Goal: Use online tool/utility: Utilize a website feature to perform a specific function

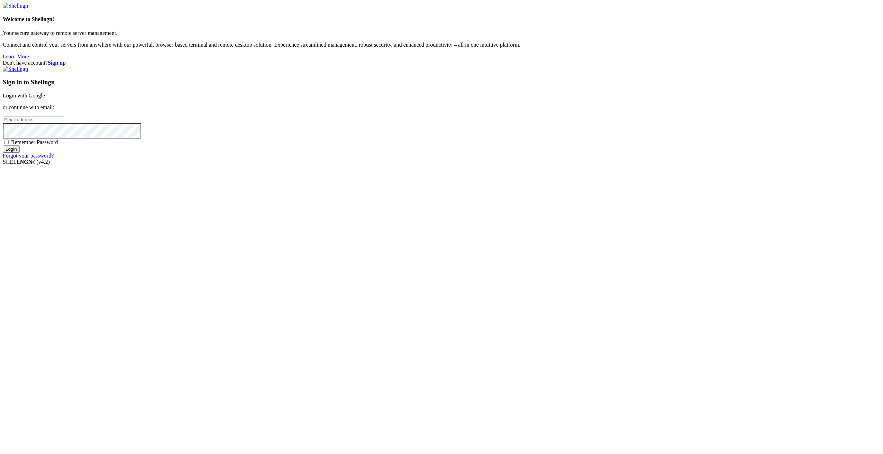
click at [45, 99] on link "Login with Google" at bounding box center [24, 96] width 42 height 6
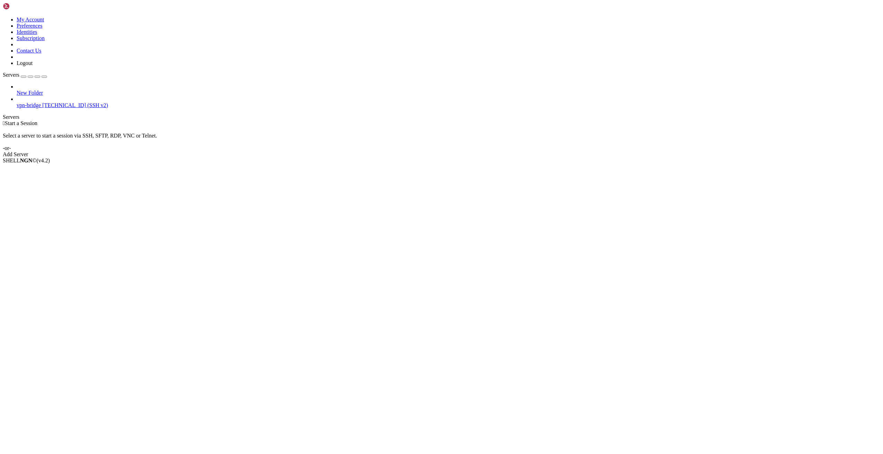
click at [41, 102] on span "vpn-bridge" at bounding box center [29, 105] width 24 height 6
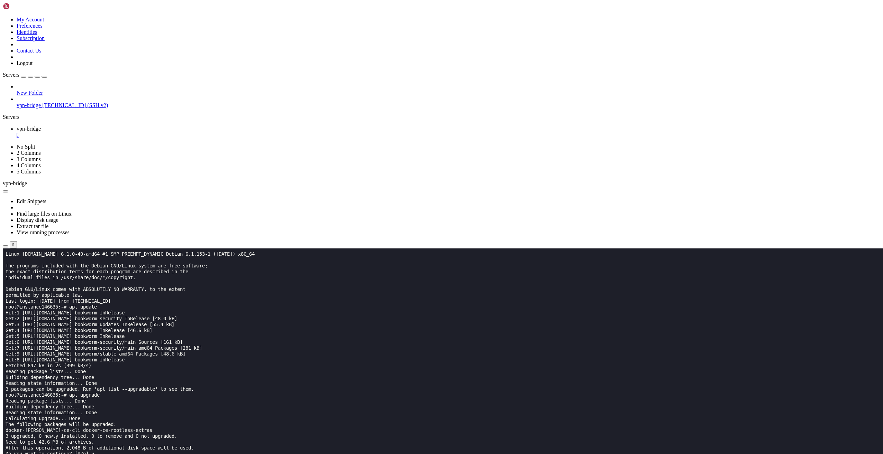
click at [3, 17] on icon at bounding box center [3, 17] width 0 height 0
click at [44, 77] on icon "button" at bounding box center [44, 77] width 0 height 0
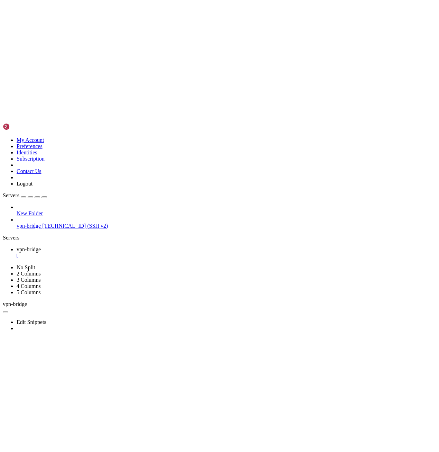
scroll to position [141, 0]
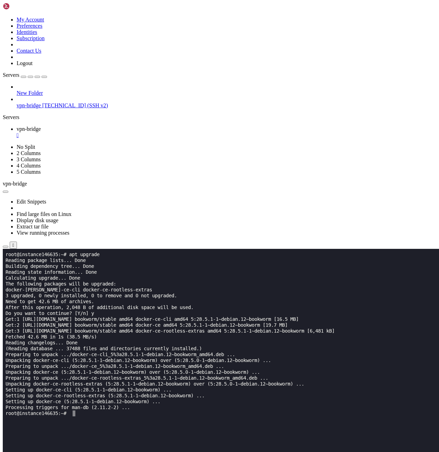
click at [352, 454] on x-row at bounding box center [217, 460] width 423 height 6
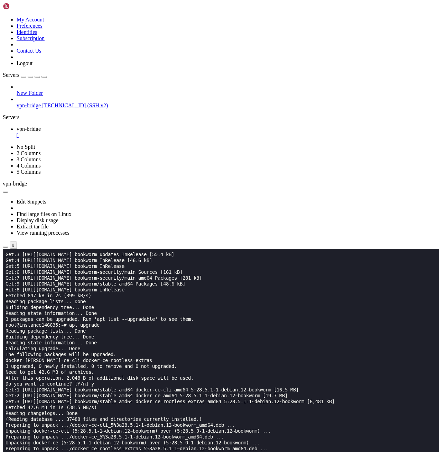
scroll to position [72, 0]
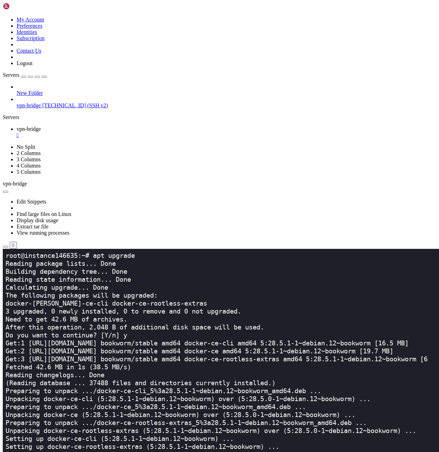
click at [317, 386] on x-row "(Reading database ... 37488 files and directories currently installed.)" at bounding box center [217, 383] width 423 height 8
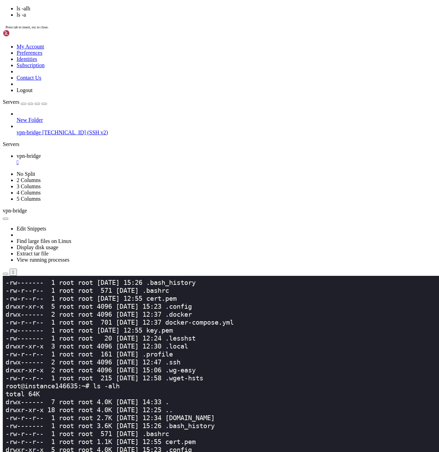
scroll to position [549, 0]
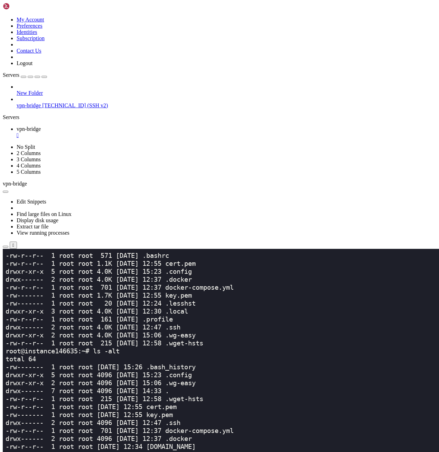
scroll to position [772, 0]
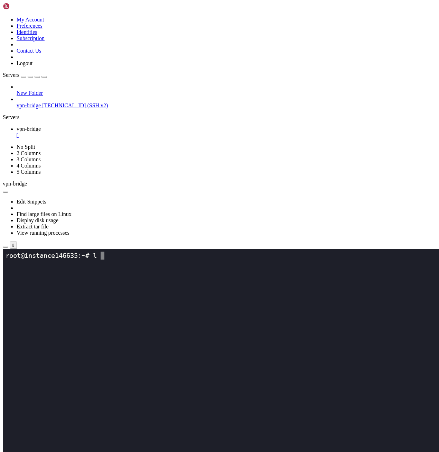
scroll to position [0, 0]
click at [257, 400] on x-row at bounding box center [217, 399] width 423 height 8
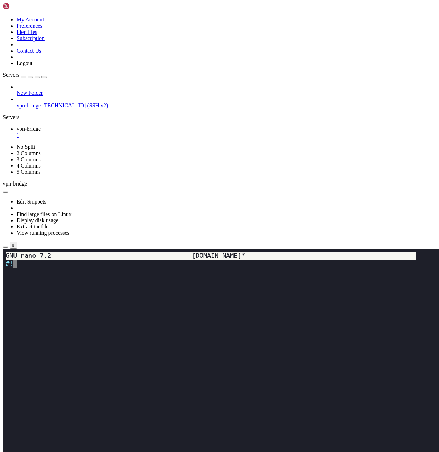
click at [223, 368] on x-row at bounding box center [217, 367] width 423 height 8
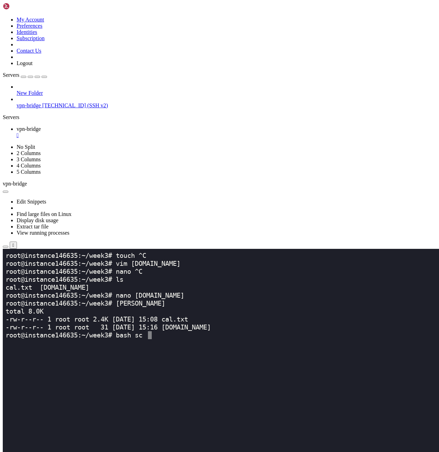
click at [223, 364] on x-row at bounding box center [217, 367] width 423 height 8
click at [265, 375] on x-row at bounding box center [217, 375] width 423 height 8
click at [234, 390] on x-row at bounding box center [217, 391] width 423 height 8
click at [175, 370] on x-row at bounding box center [217, 367] width 423 height 8
click at [134, 355] on x-row at bounding box center [217, 351] width 423 height 8
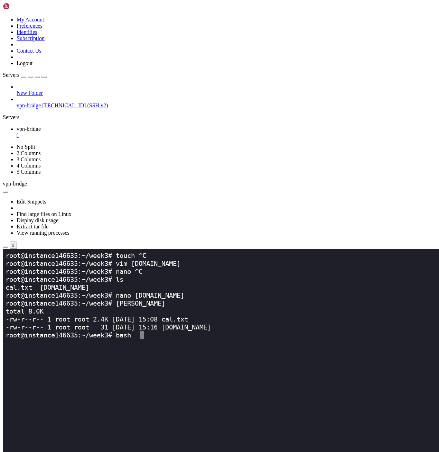
click at [212, 381] on x-row at bounding box center [217, 383] width 423 height 8
click at [255, 327] on x-row "-rw-r--r-- 1 root root 31 [DATE] 15:16 [DOMAIN_NAME]" at bounding box center [217, 327] width 423 height 8
click at [270, 393] on x-row at bounding box center [217, 391] width 423 height 8
click at [211, 373] on x-row at bounding box center [217, 375] width 423 height 8
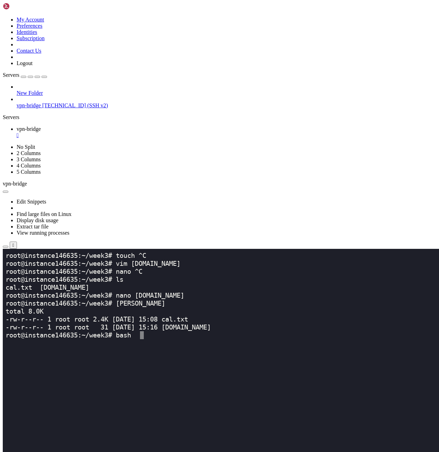
click at [317, 443] on x-row at bounding box center [217, 446] width 423 height 8
click at [279, 424] on x-row at bounding box center [217, 423] width 423 height 8
click at [376, 362] on x-row at bounding box center [217, 359] width 423 height 8
click at [232, 362] on x-row at bounding box center [217, 359] width 423 height 8
click at [205, 373] on x-row at bounding box center [217, 375] width 423 height 8
